Goal: Information Seeking & Learning: Learn about a topic

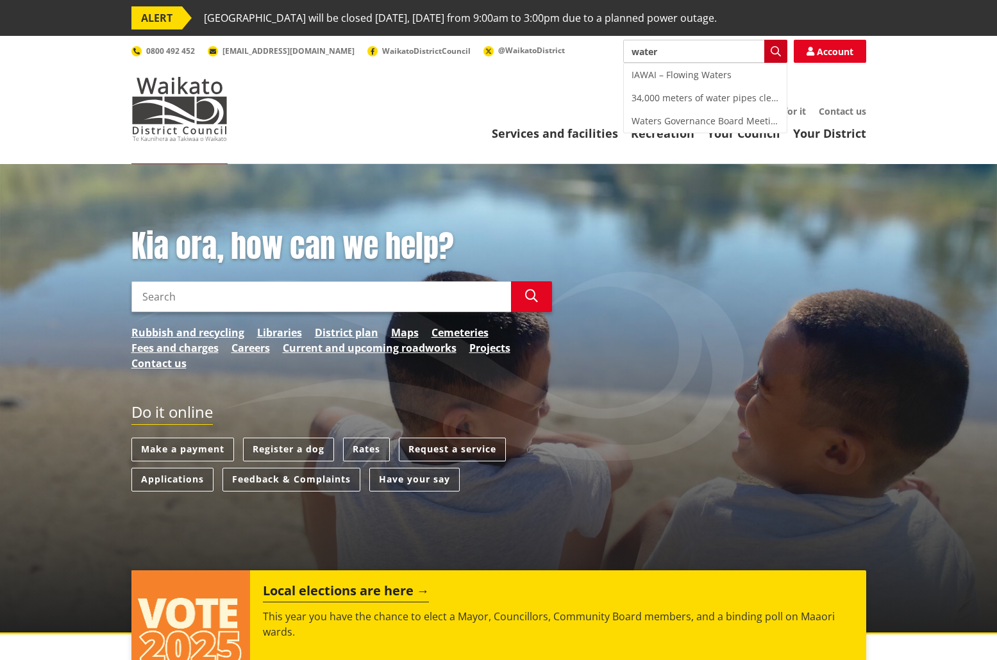
type input "water"
click at [774, 49] on icon "button" at bounding box center [776, 51] width 10 height 10
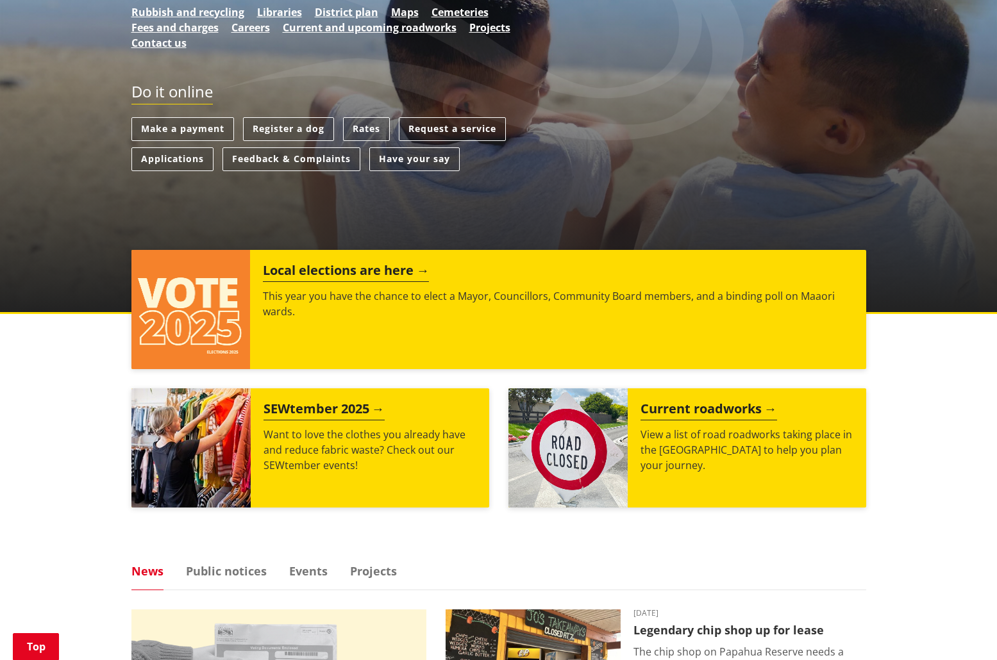
scroll to position [641, 0]
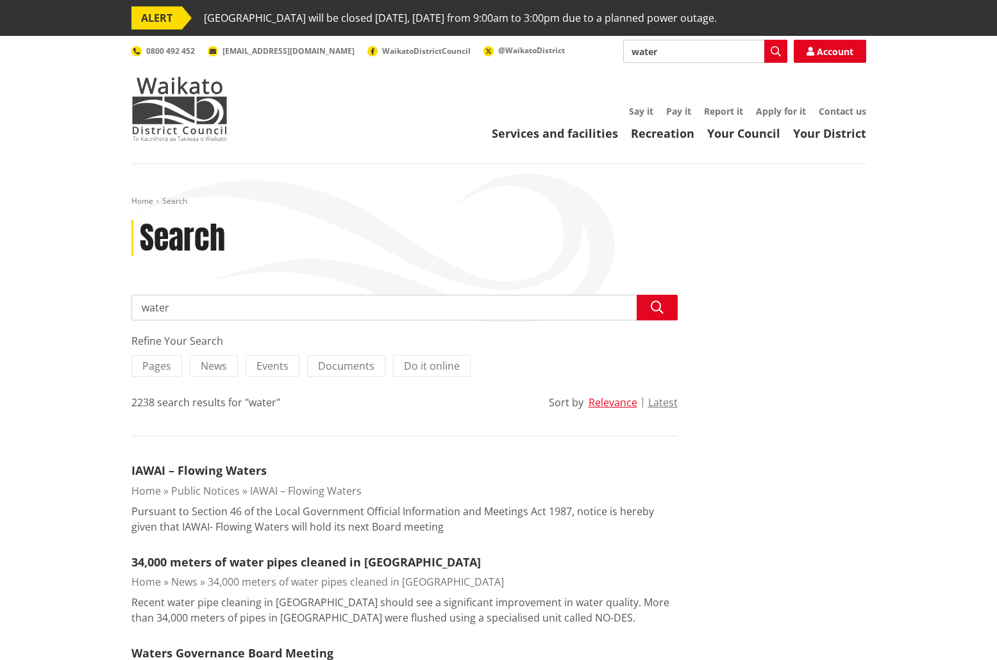
click at [733, 203] on ol "Home Search" at bounding box center [498, 201] width 735 height 11
click at [368, 221] on div "Search" at bounding box center [498, 238] width 735 height 37
click at [830, 132] on link "Your District" at bounding box center [829, 133] width 73 height 15
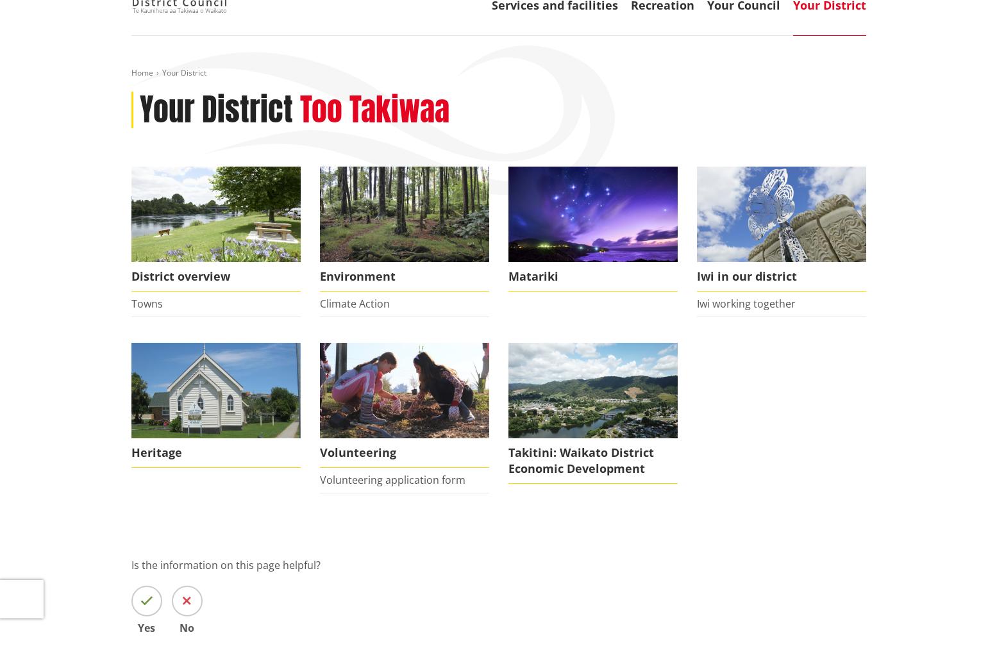
scroll to position [192, 0]
